Goal: Task Accomplishment & Management: Manage account settings

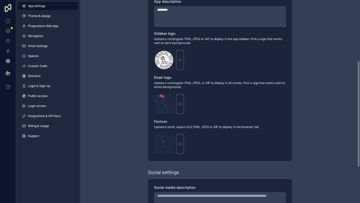
scroll to position [16, 0]
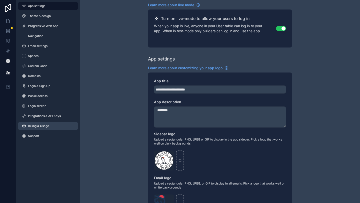
click at [47, 128] on span "Billing & Usage" at bounding box center [38, 126] width 21 height 4
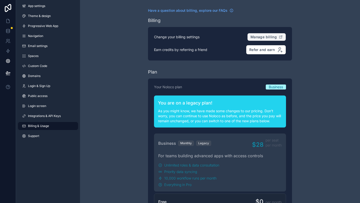
click at [263, 36] on span "Manage billing" at bounding box center [264, 37] width 26 height 5
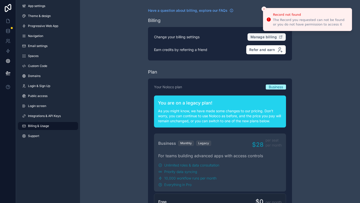
click at [283, 38] on icon "scrollable content" at bounding box center [281, 37] width 4 height 4
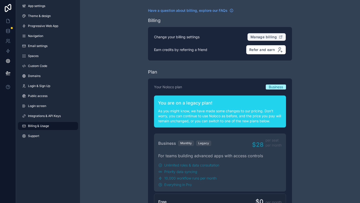
click at [271, 36] on span "Manage billing" at bounding box center [264, 37] width 26 height 5
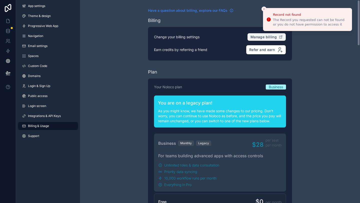
click at [230, 10] on icon "scrollable content" at bounding box center [232, 11] width 4 height 4
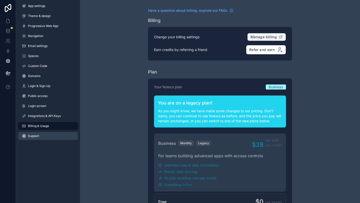
click at [39, 135] on link "Support" at bounding box center [48, 136] width 60 height 8
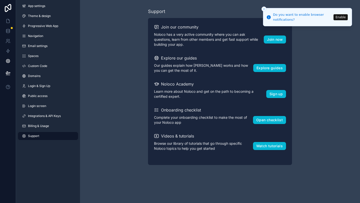
click at [267, 8] on li "Do you want to enable browser notifications? Enable" at bounding box center [307, 17] width 89 height 18
click at [264, 9] on line "Close toast" at bounding box center [265, 9] width 2 height 2
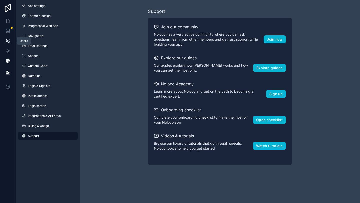
click at [10, 42] on icon at bounding box center [8, 41] width 5 height 5
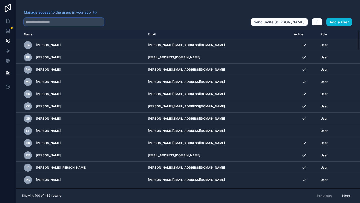
click at [64, 23] on input "text" at bounding box center [64, 22] width 80 height 8
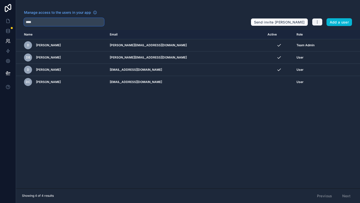
type input "****"
click at [320, 24] on button "button" at bounding box center [317, 22] width 11 height 8
click at [233, 12] on div "Manage access to the users in your app" at bounding box center [135, 14] width 223 height 8
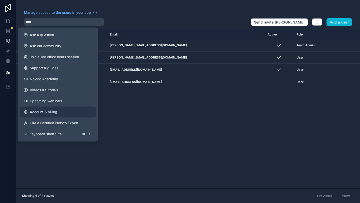
click at [44, 115] on link "Account & billing" at bounding box center [58, 112] width 76 height 11
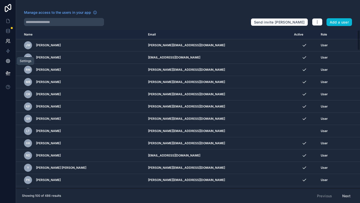
click at [8, 62] on icon at bounding box center [8, 61] width 5 height 5
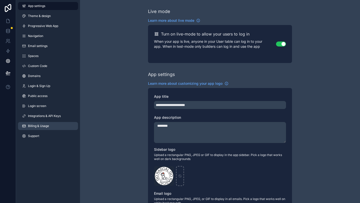
click at [40, 123] on link "Billing & Usage" at bounding box center [48, 126] width 60 height 8
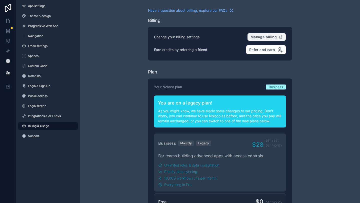
click at [261, 36] on span "Manage billing" at bounding box center [264, 37] width 26 height 5
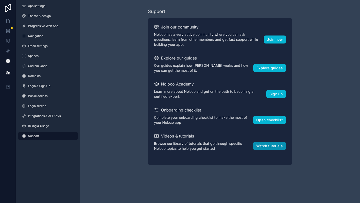
click at [262, 146] on button "Watch tutorials" at bounding box center [269, 146] width 33 height 8
